Goal: Task Accomplishment & Management: Use online tool/utility

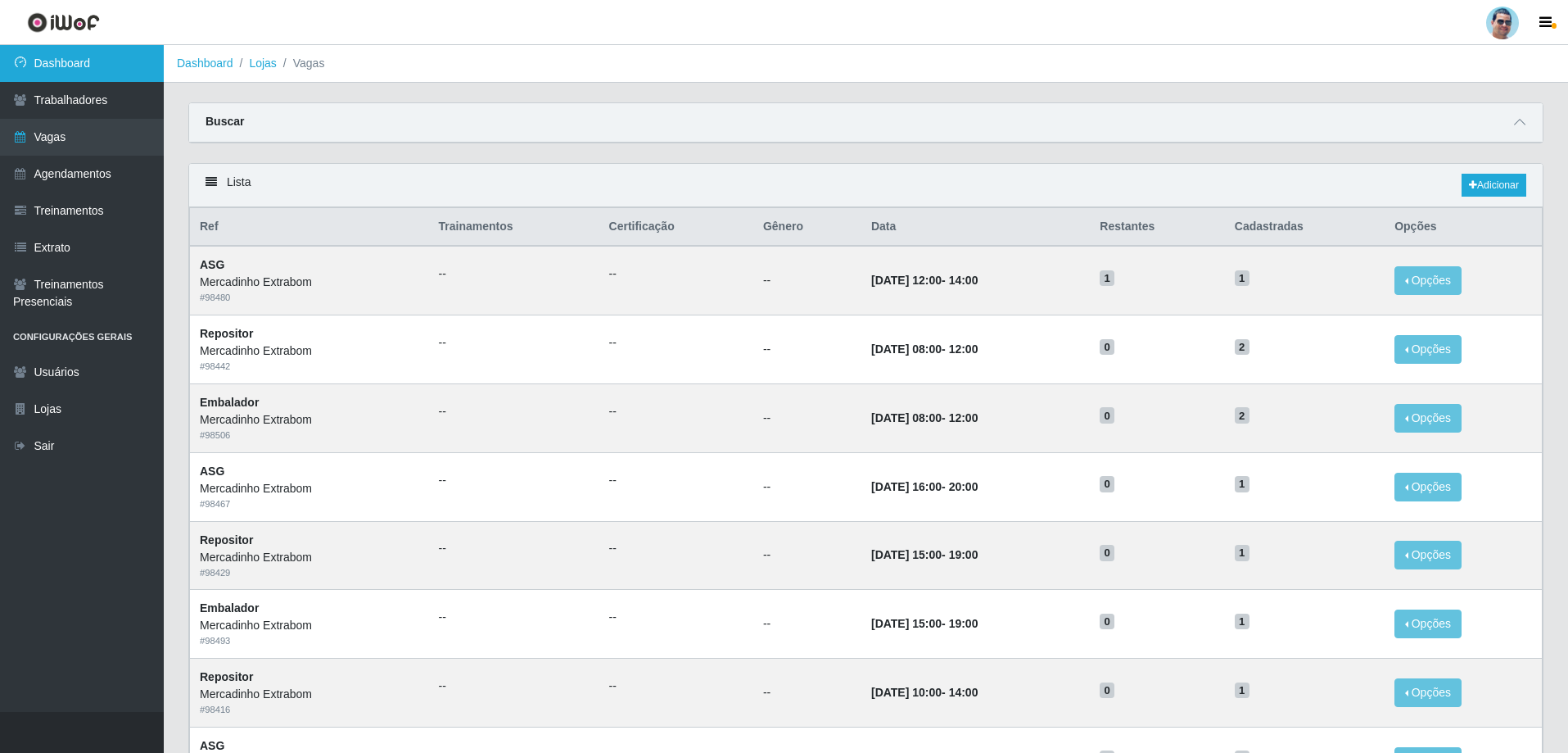
click at [141, 52] on link "Dashboard" at bounding box center [82, 63] width 164 height 37
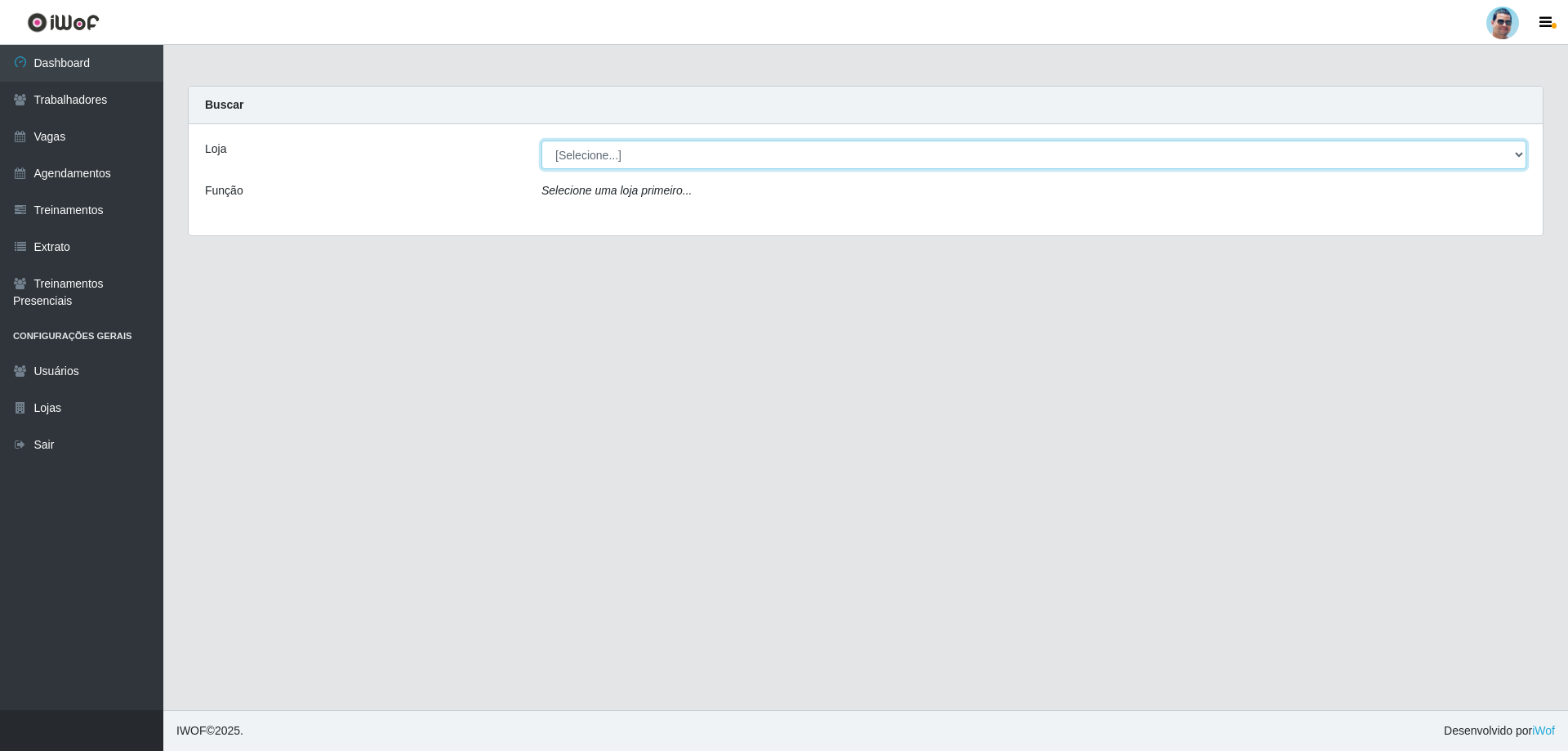
click at [571, 153] on select "[Selecione...] Mercadinho Extrabom" at bounding box center [1034, 154] width 985 height 28
select select "175"
click at [542, 140] on select "[Selecione...] Mercadinho Extrabom" at bounding box center [1034, 154] width 985 height 28
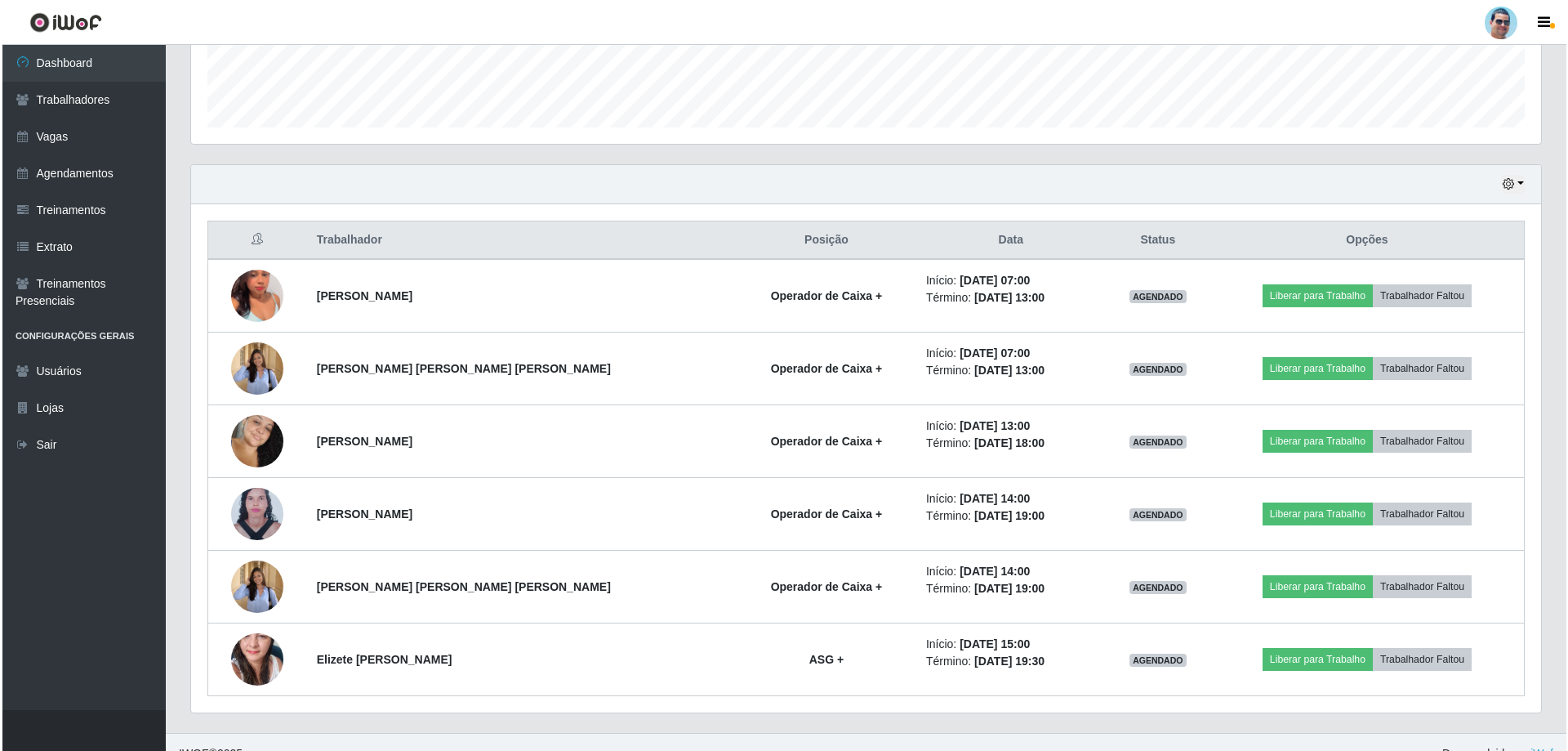
scroll to position [480, 0]
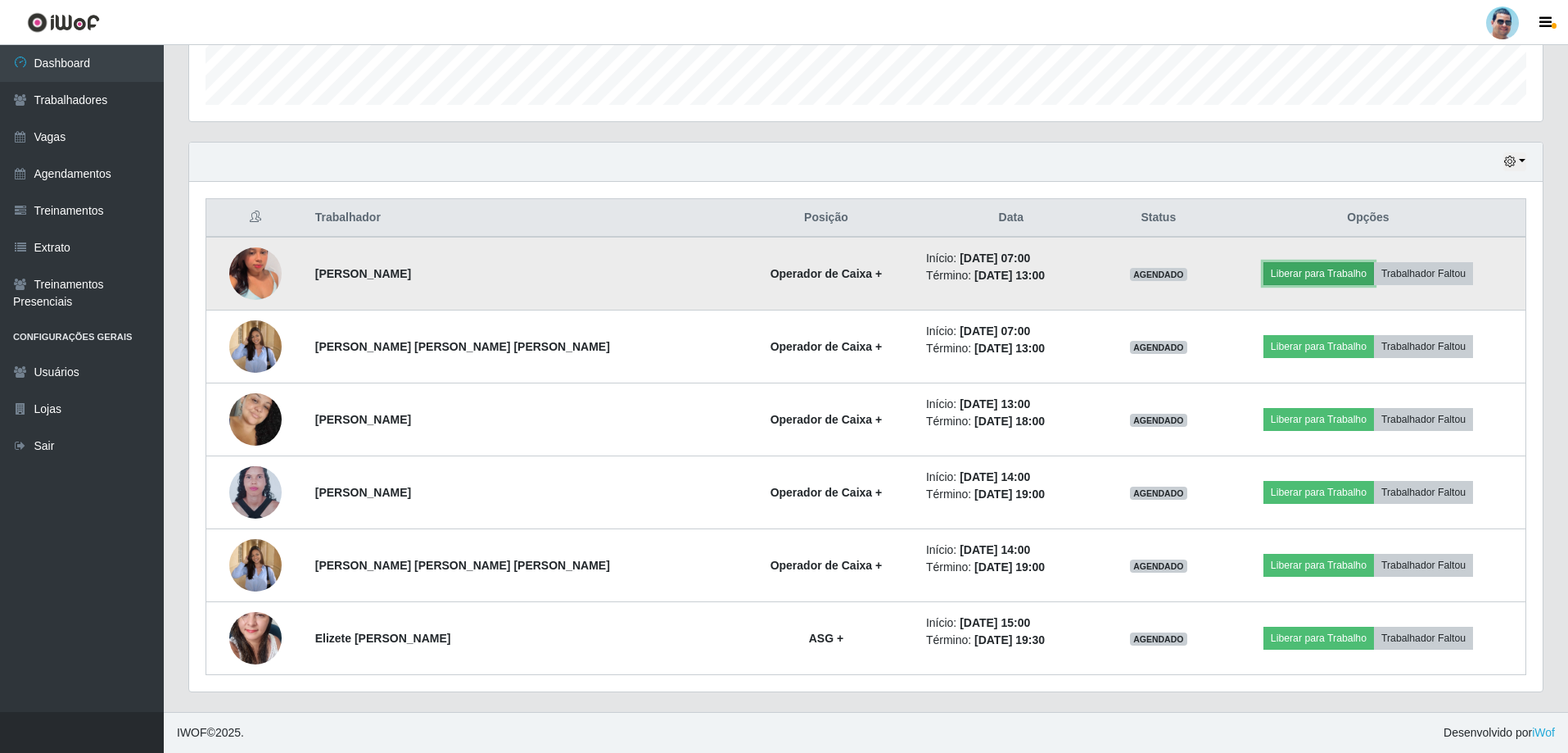
click at [615, 274] on button "Liberar para Trabalho" at bounding box center [1319, 273] width 110 height 23
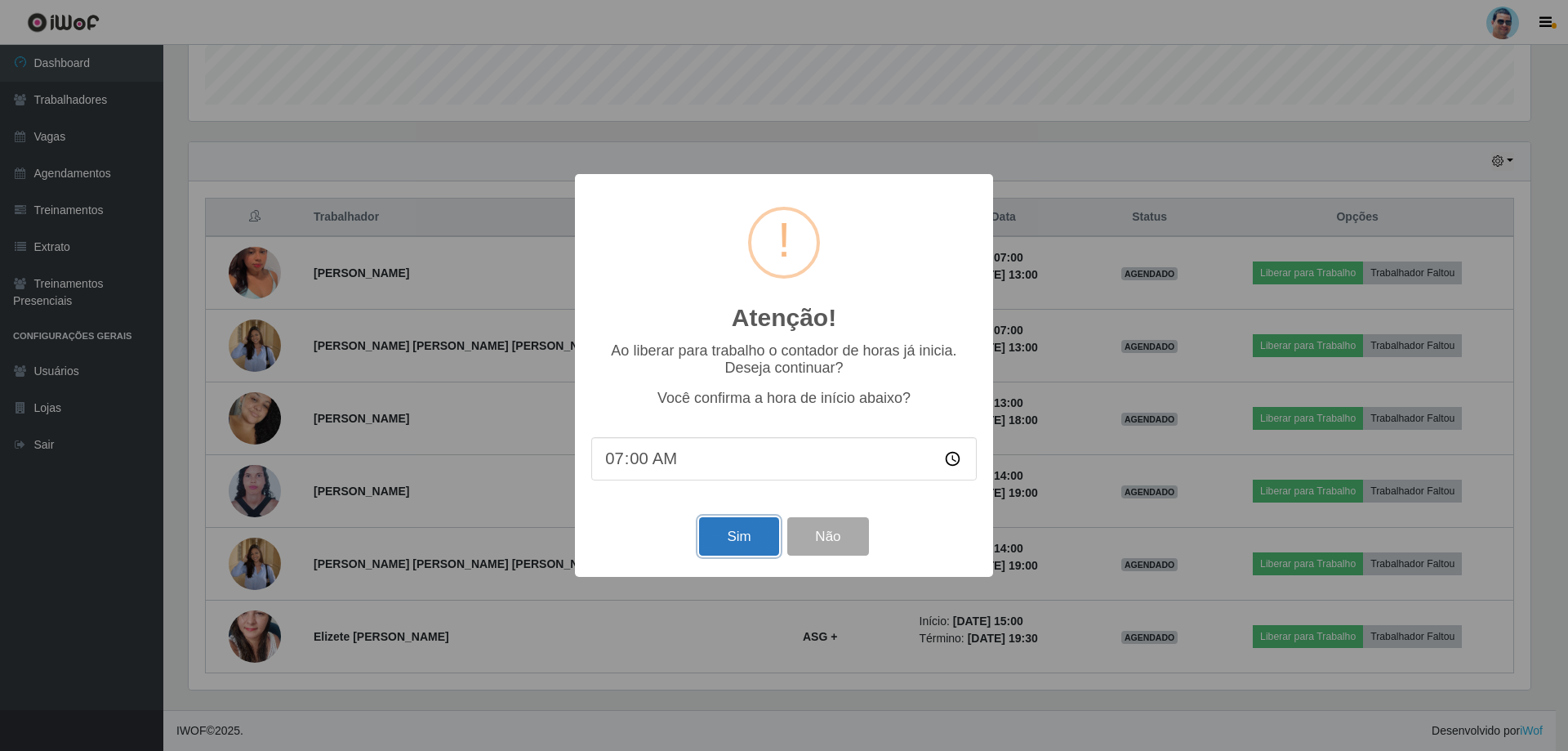
click at [613, 489] on button "Sim" at bounding box center [739, 536] width 79 height 39
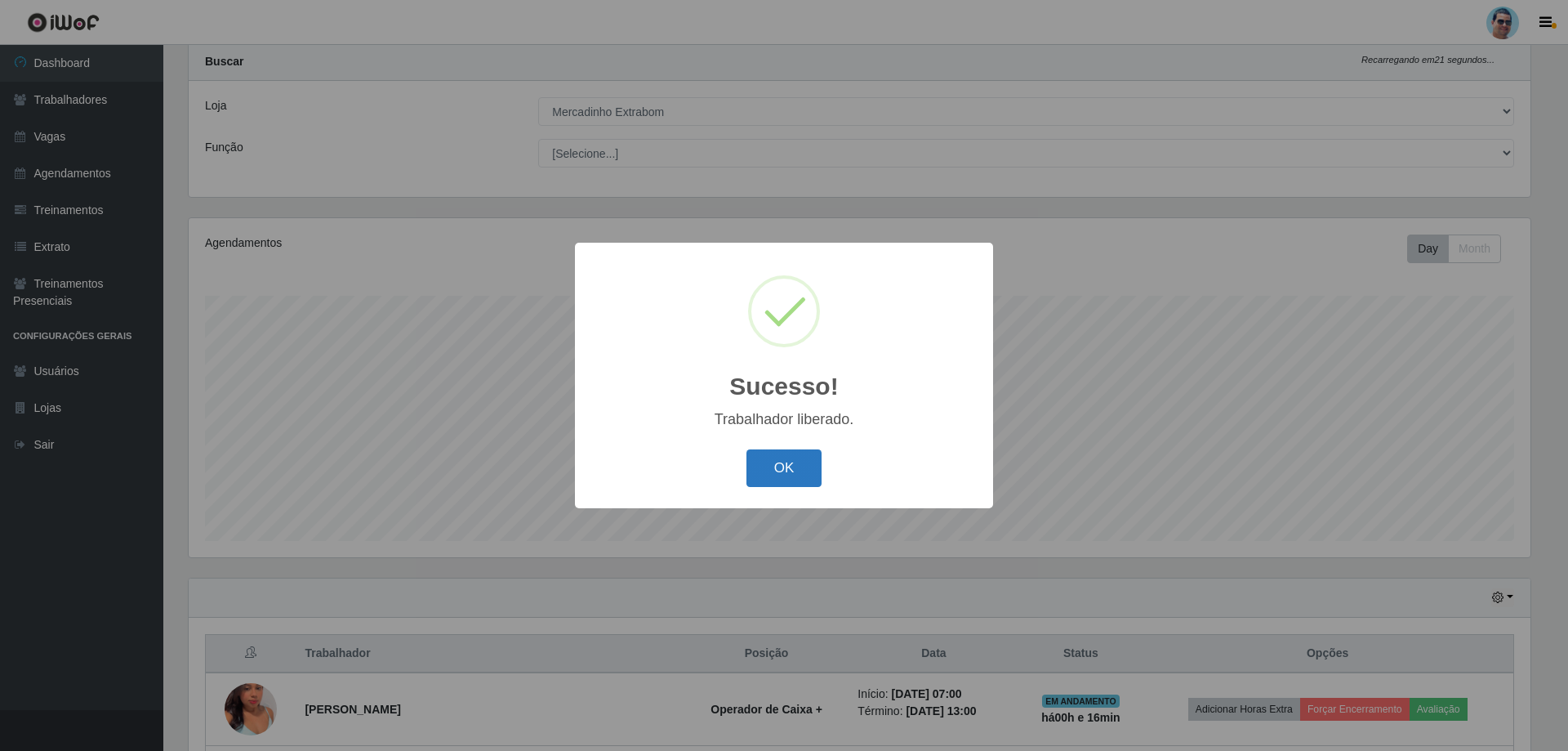
click at [613, 469] on button "OK" at bounding box center [784, 469] width 76 height 39
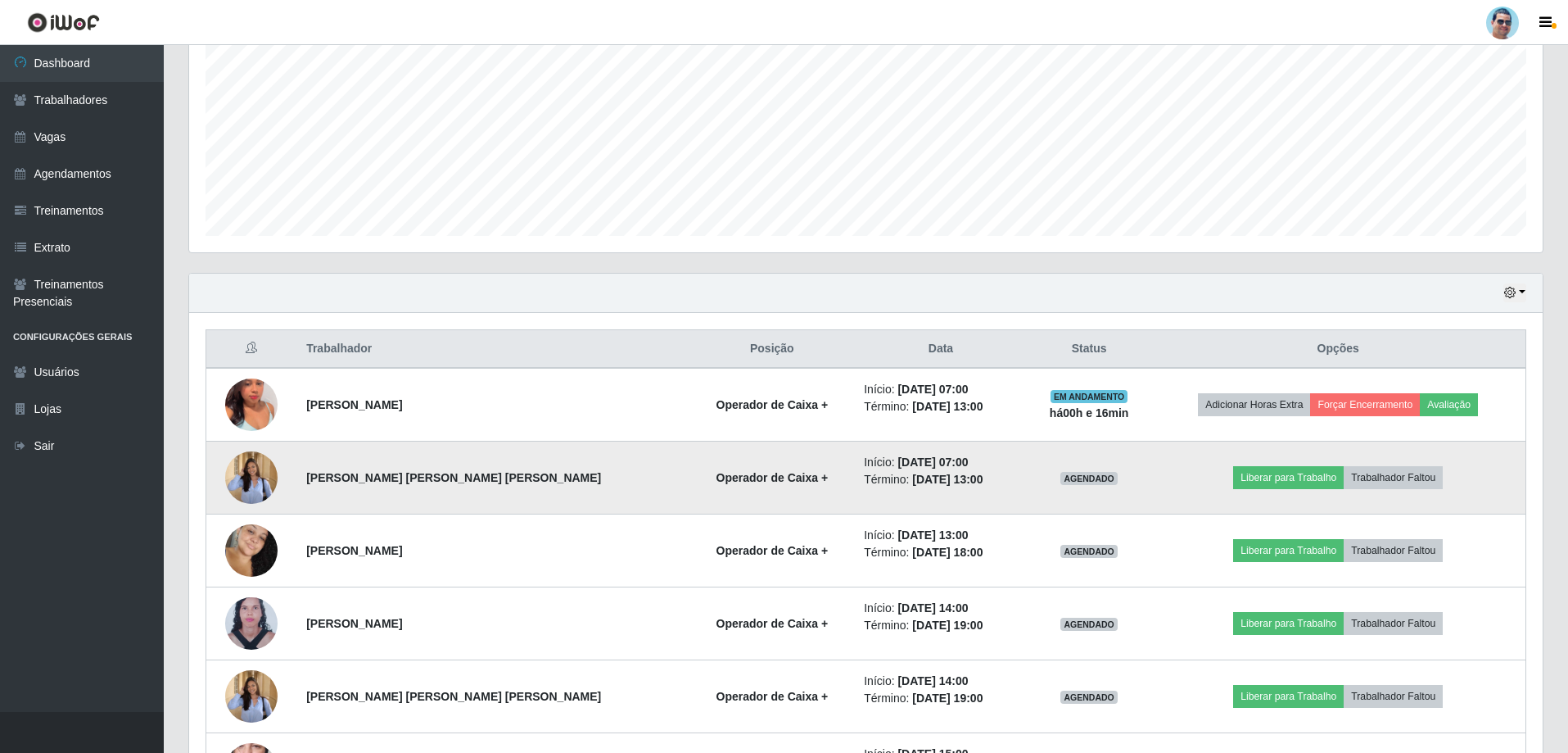
scroll to position [371, 0]
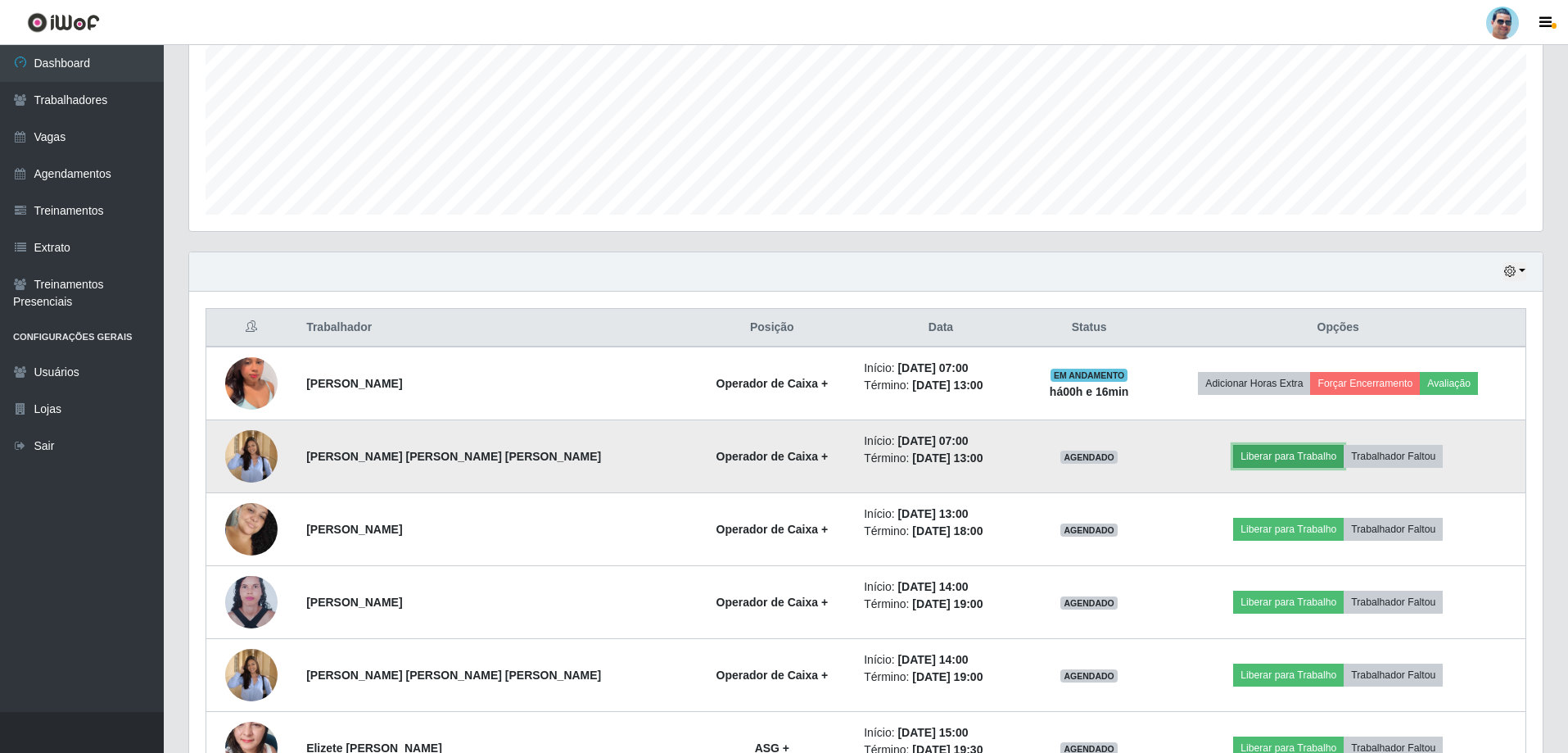
click at [615, 456] on button "Liberar para Trabalho" at bounding box center [1289, 456] width 110 height 23
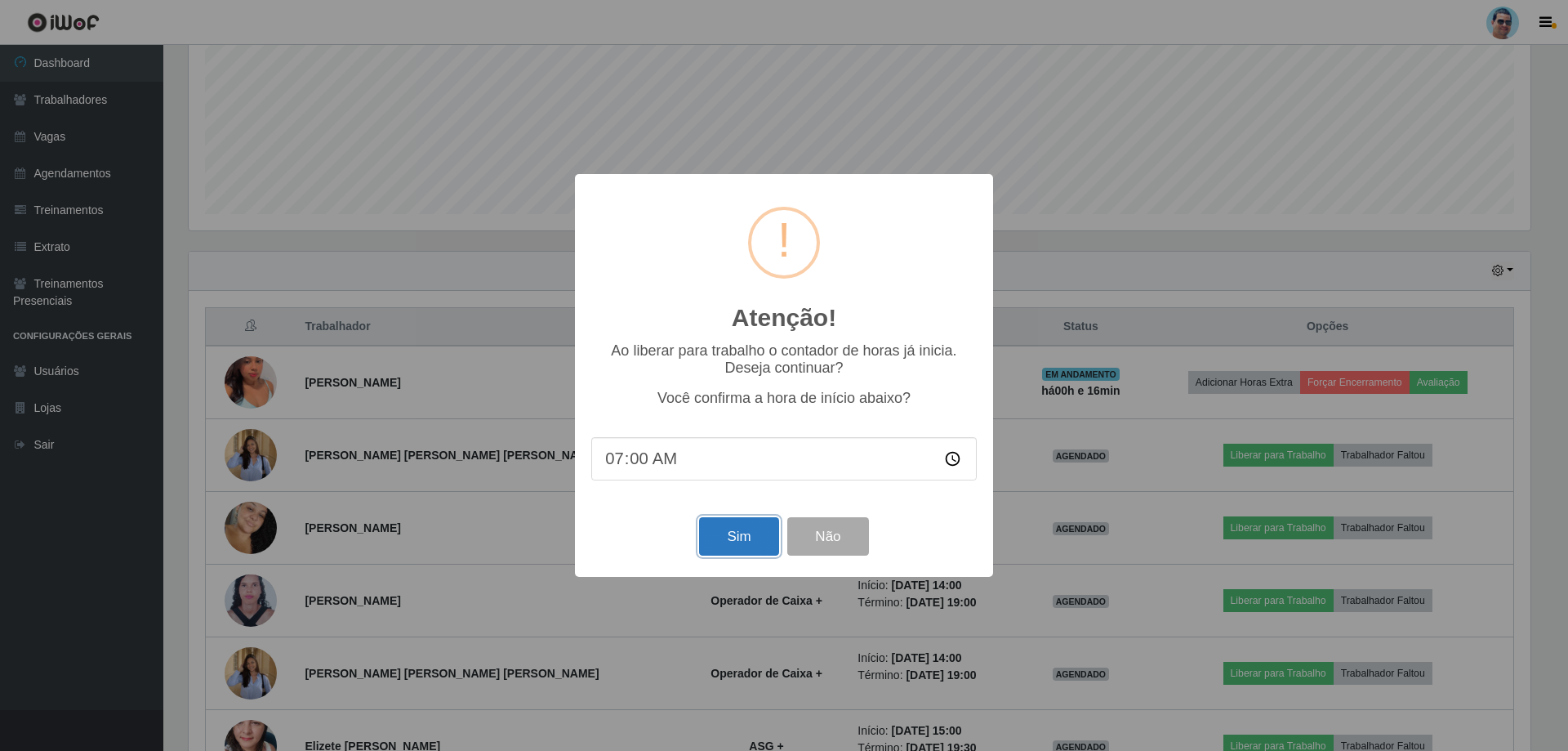
click at [613, 489] on button "Sim" at bounding box center [739, 536] width 79 height 39
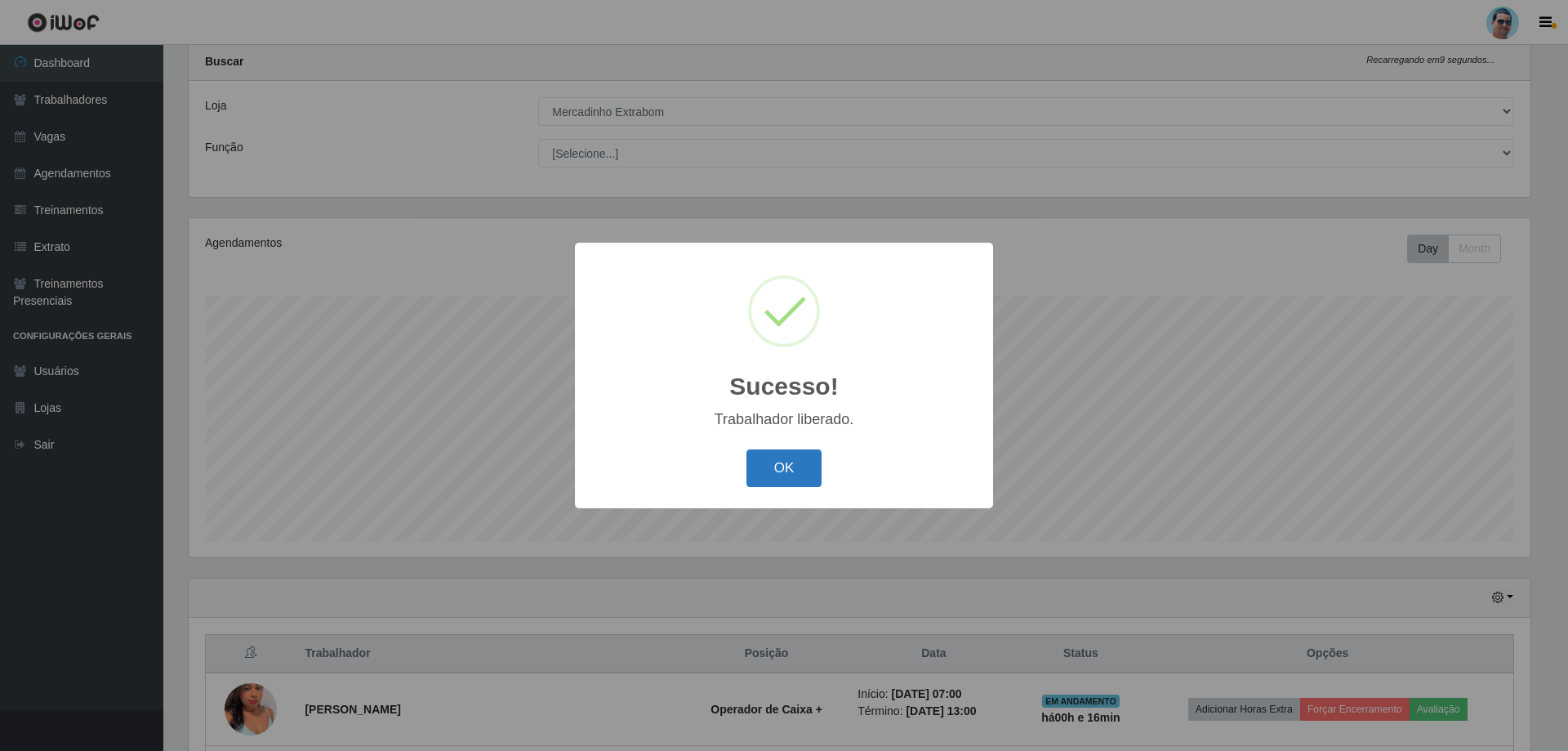
click at [613, 475] on button "OK" at bounding box center [784, 469] width 76 height 39
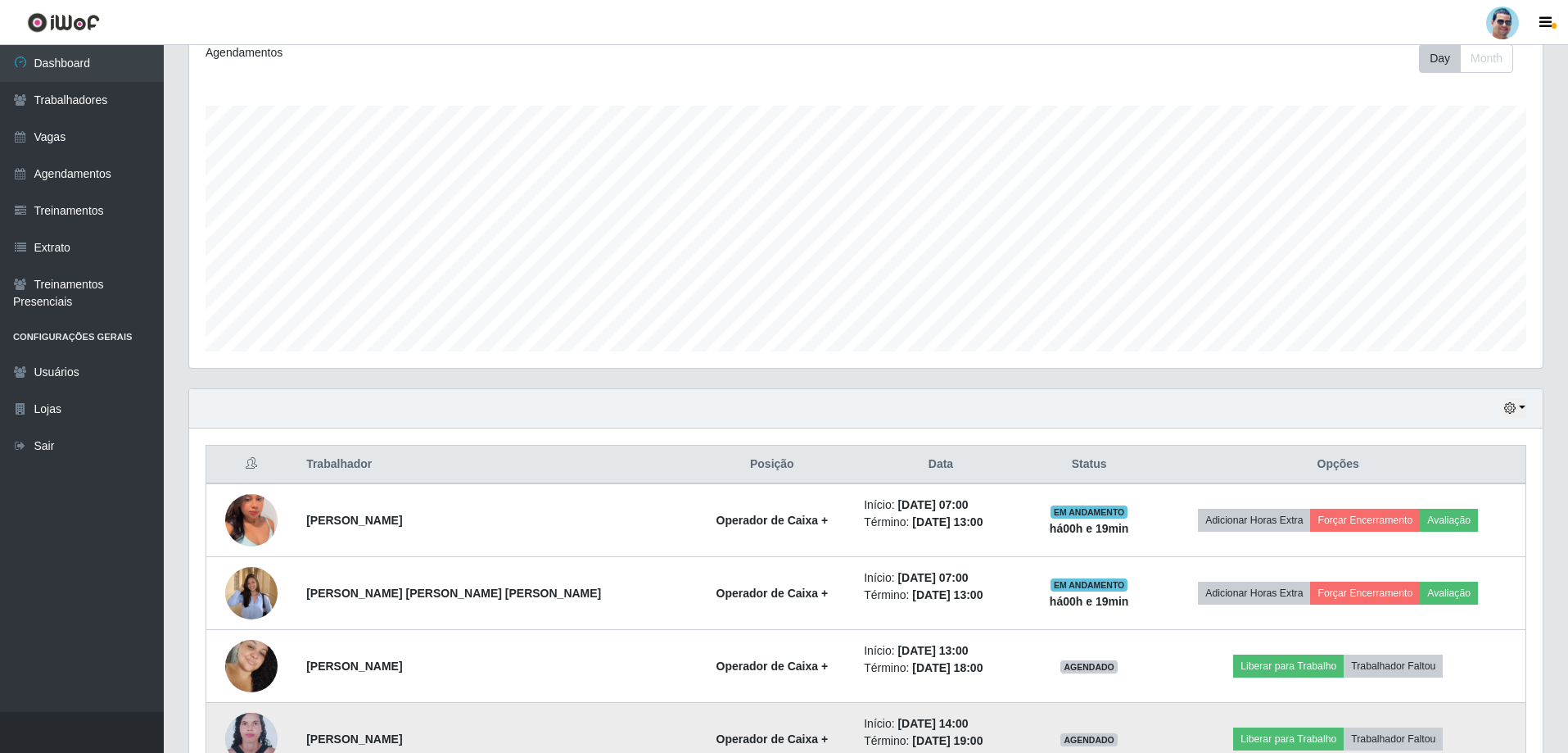
scroll to position [0, 0]
